Goal: Task Accomplishment & Management: Manage account settings

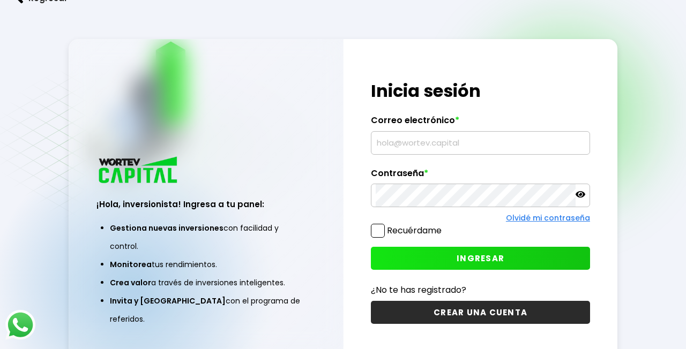
click at [392, 141] on input "text" at bounding box center [481, 143] width 210 height 23
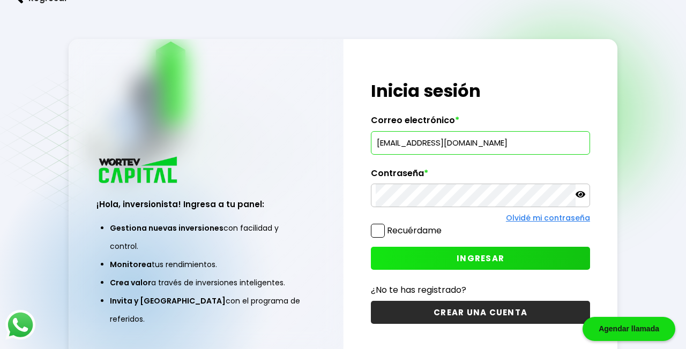
type input "[EMAIL_ADDRESS][DOMAIN_NAME]"
click at [471, 257] on span "INGRESAR" at bounding box center [481, 258] width 48 height 11
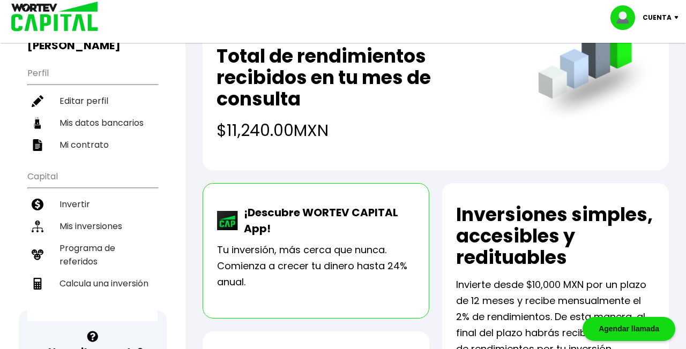
scroll to position [74, 0]
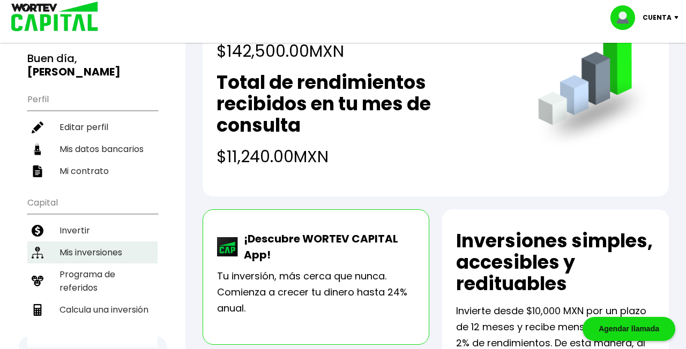
click at [80, 243] on li "Mis inversiones" at bounding box center [92, 253] width 130 height 22
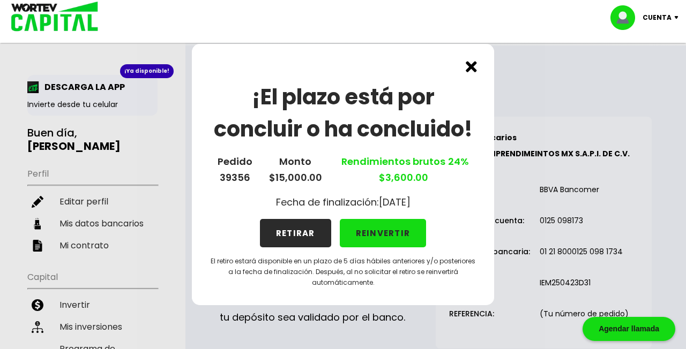
click at [382, 229] on button "REINVERTIR" at bounding box center [383, 233] width 87 height 28
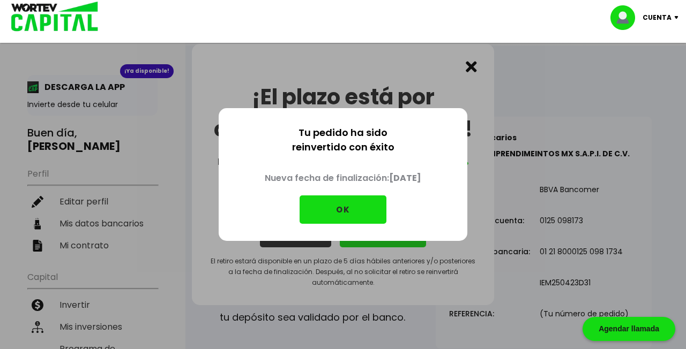
click at [352, 207] on button "OK" at bounding box center [343, 210] width 87 height 28
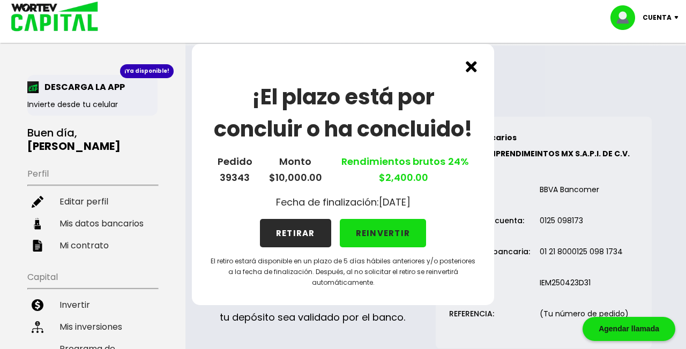
click at [472, 69] on img at bounding box center [471, 66] width 11 height 11
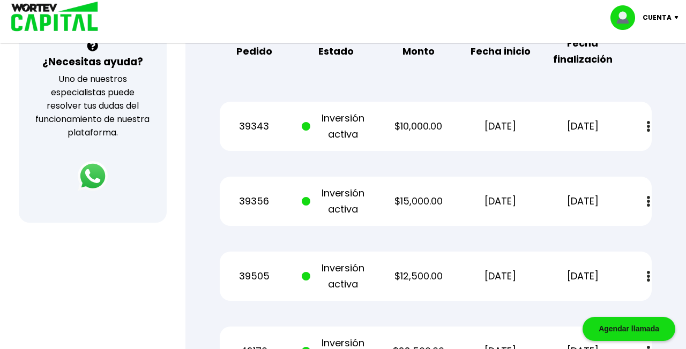
scroll to position [391, 0]
click at [334, 131] on p "Inversión activa" at bounding box center [336, 127] width 69 height 32
click at [311, 130] on span at bounding box center [308, 127] width 13 height 32
click at [647, 129] on img at bounding box center [648, 127] width 3 height 11
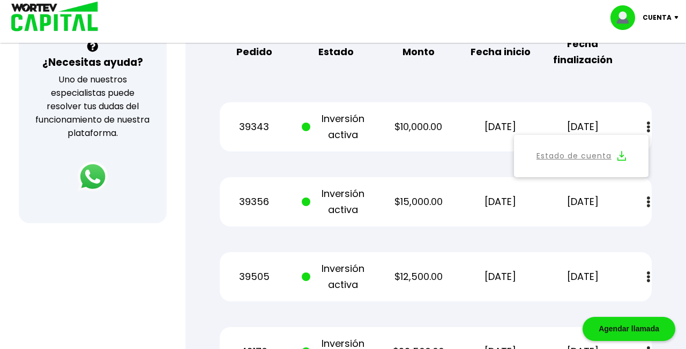
click at [648, 128] on img at bounding box center [648, 127] width 3 height 11
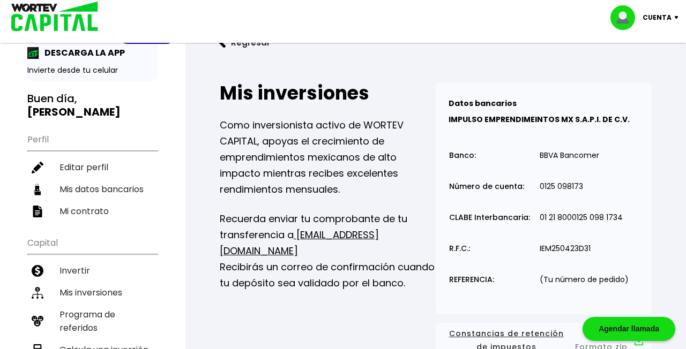
scroll to position [0, 0]
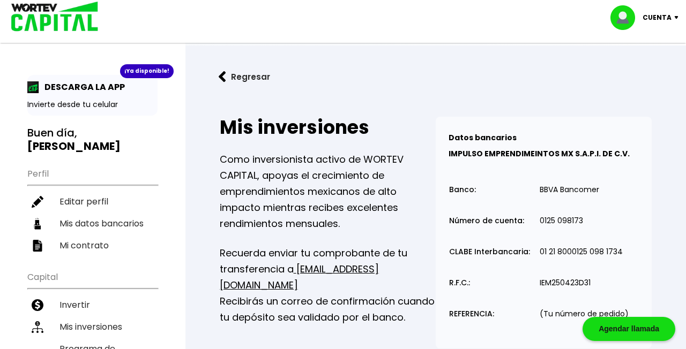
click at [238, 73] on button "Regresar" at bounding box center [245, 77] width 84 height 28
